Goal: Transaction & Acquisition: Book appointment/travel/reservation

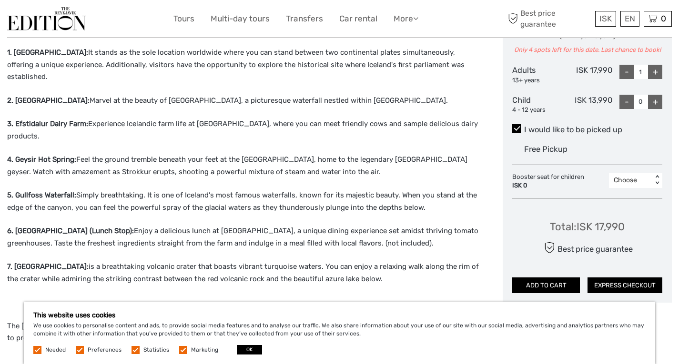
scroll to position [354, 0]
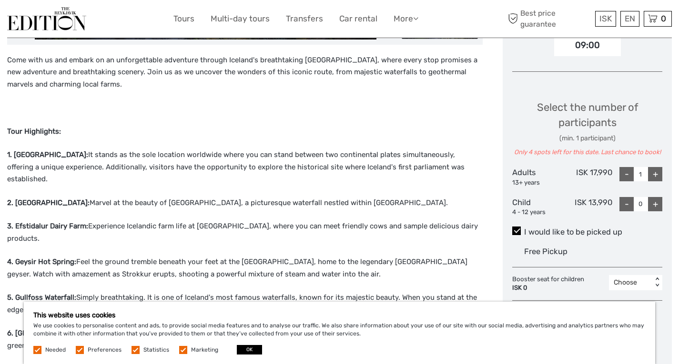
click at [654, 171] on div "+" at bounding box center [655, 174] width 14 height 14
type input "2"
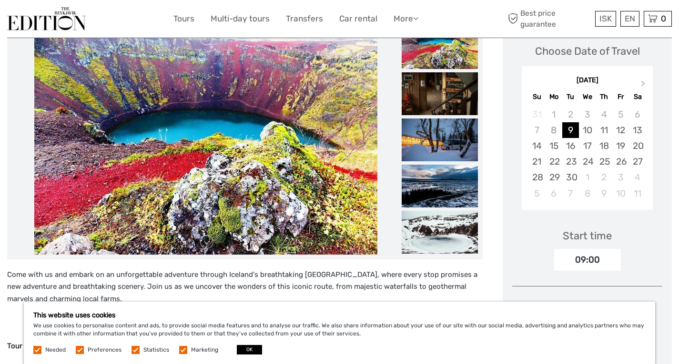
scroll to position [116, 0]
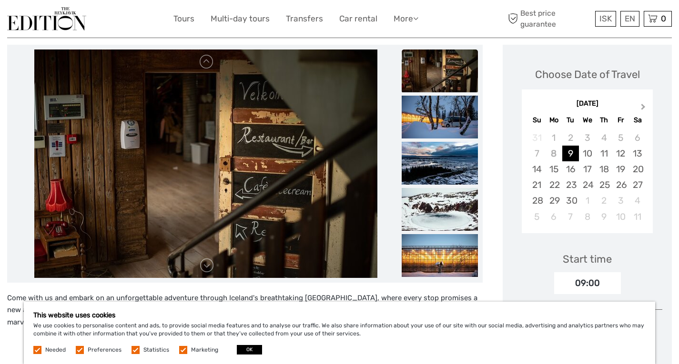
click at [643, 106] on span "Next Month" at bounding box center [643, 109] width 0 height 14
click at [622, 172] on div "17" at bounding box center [620, 169] width 17 height 16
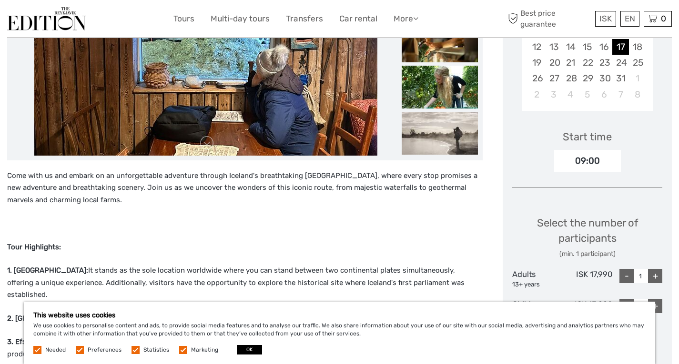
scroll to position [238, 0]
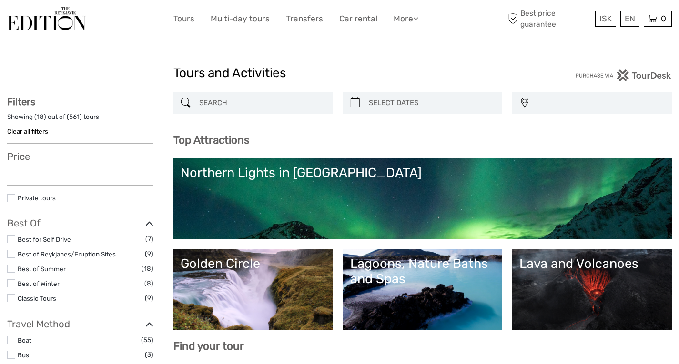
select select
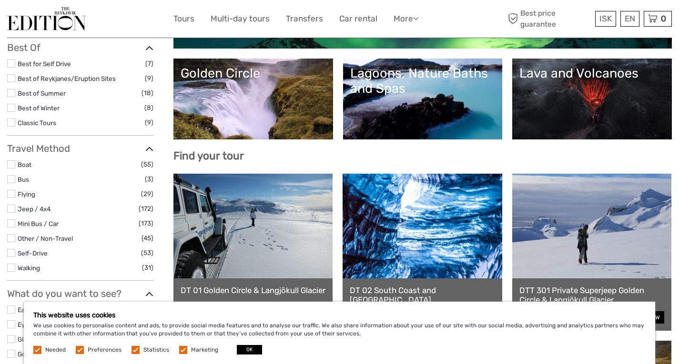
scroll to position [238, 0]
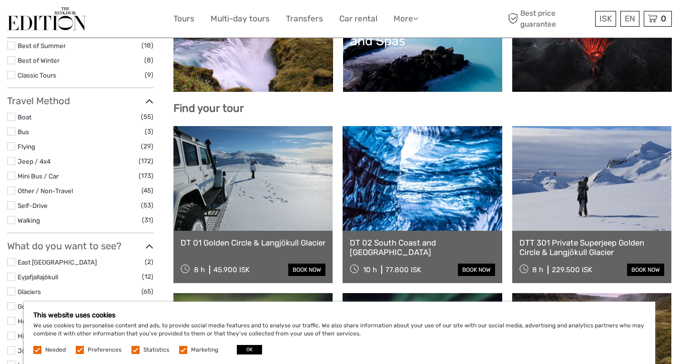
click at [570, 245] on link "DTT 301 Private Superjeep Golden Circle & Langjökull Glacier" at bounding box center [591, 248] width 145 height 20
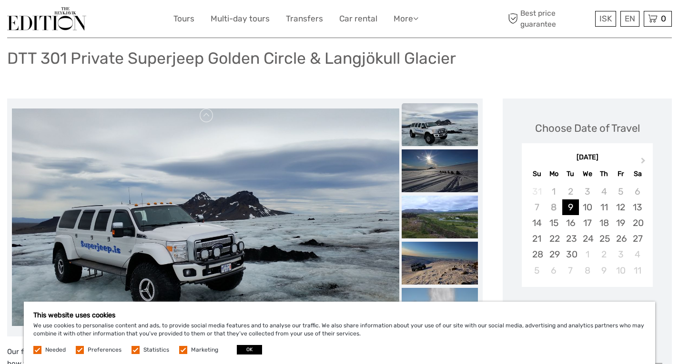
scroll to position [48, 0]
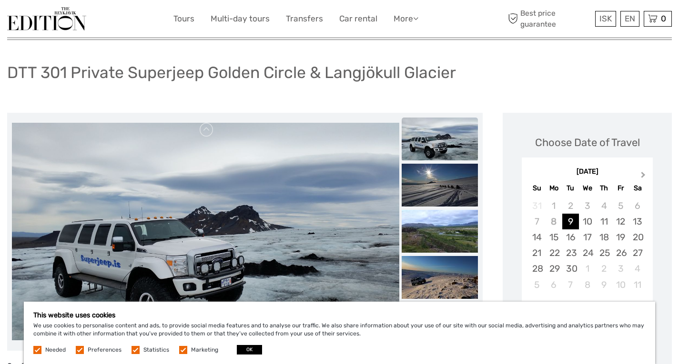
click at [646, 174] on button "Next Month" at bounding box center [643, 177] width 15 height 15
click at [620, 239] on div "17" at bounding box center [620, 238] width 17 height 16
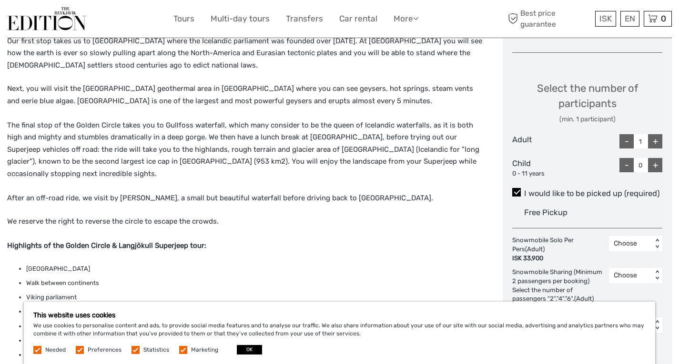
scroll to position [429, 0]
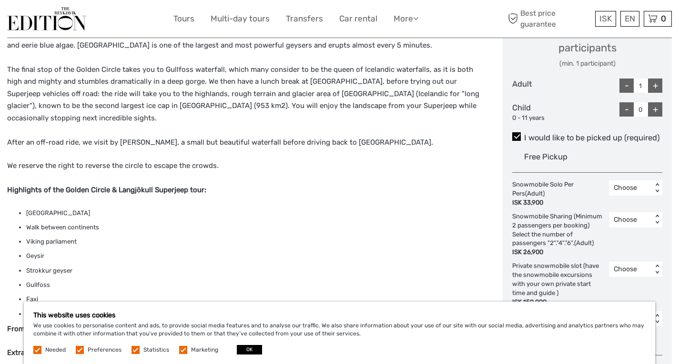
click at [654, 88] on div "+" at bounding box center [655, 86] width 14 height 14
type input "2"
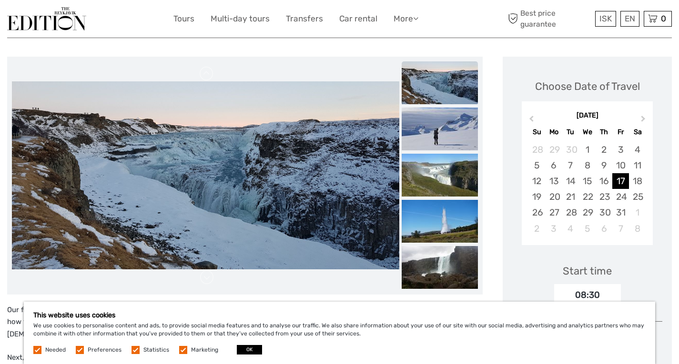
scroll to position [0, 0]
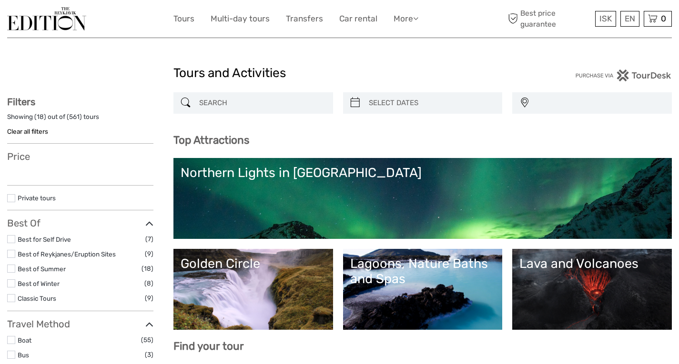
select select
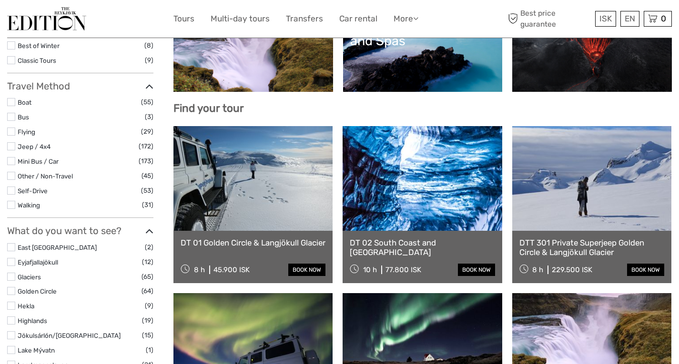
select select
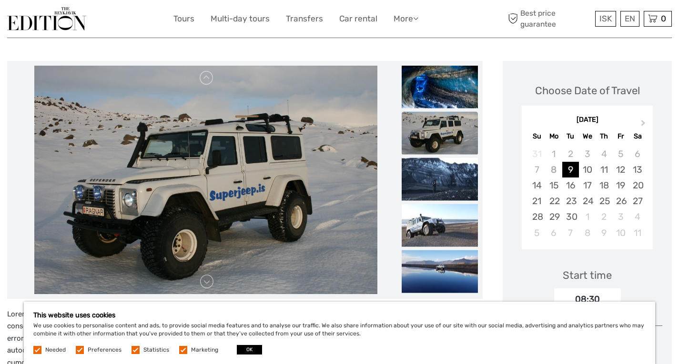
scroll to position [95, 0]
